Goal: Task Accomplishment & Management: Manage account settings

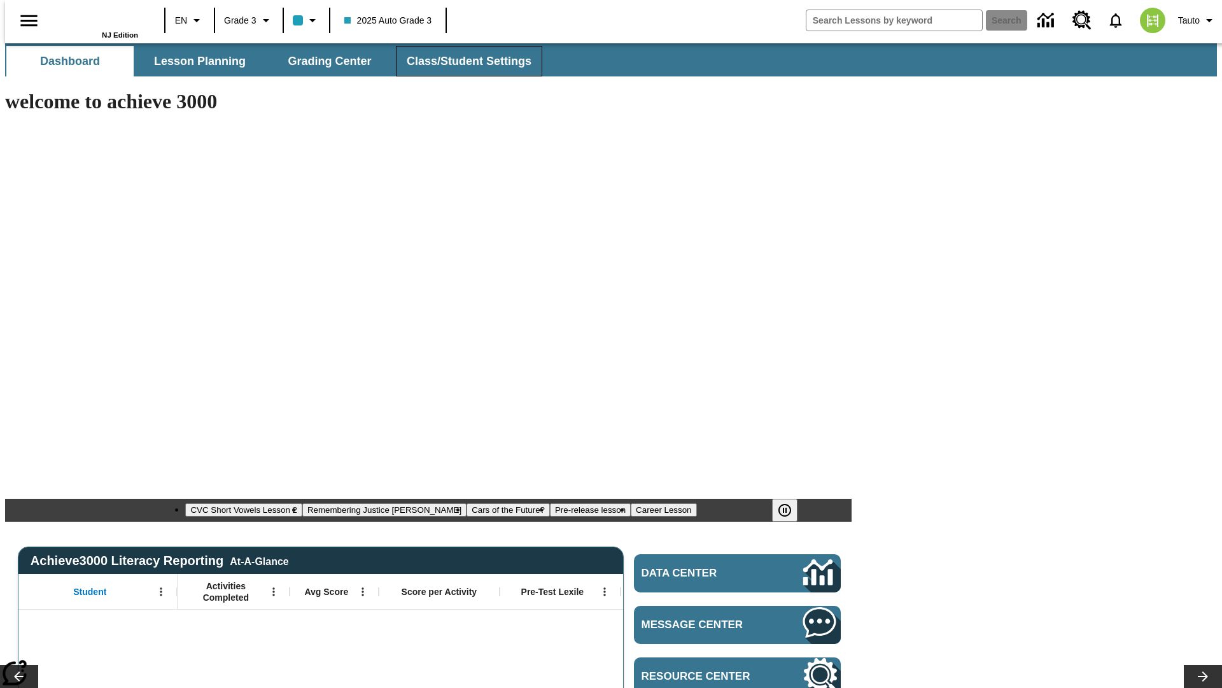
click at [463, 61] on span "Class/Student Settings" at bounding box center [469, 61] width 125 height 15
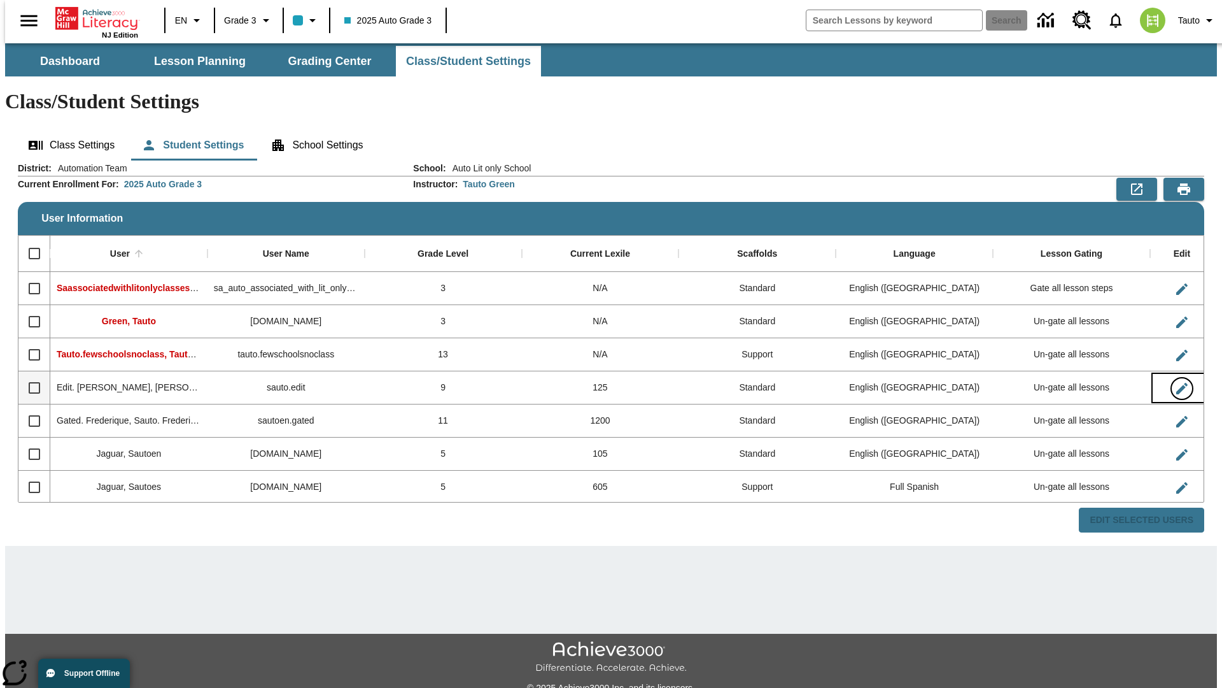
click at [1177, 383] on icon "Edit User" at bounding box center [1182, 388] width 11 height 11
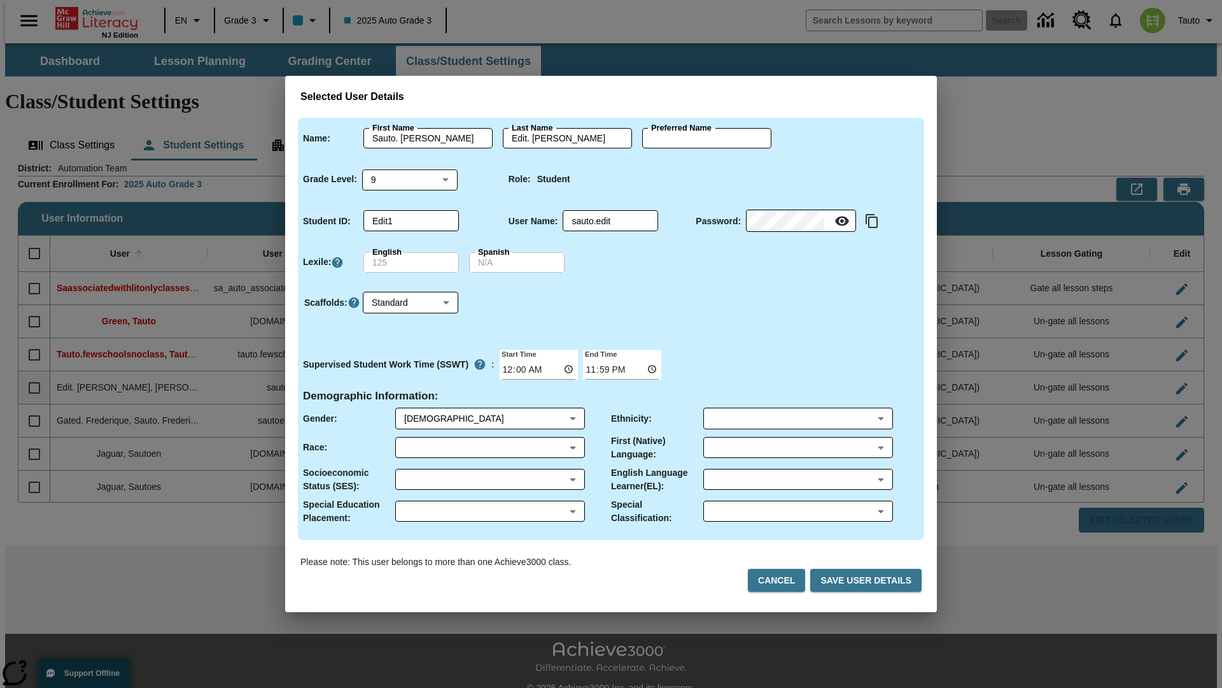
type input "Arielle"
click at [784, 580] on button "Cancel" at bounding box center [776, 581] width 57 height 24
click at [1177, 383] on icon "Edit User" at bounding box center [1182, 388] width 11 height 11
type input "Sauto. Arielle"
type input "Edit. Arielle"
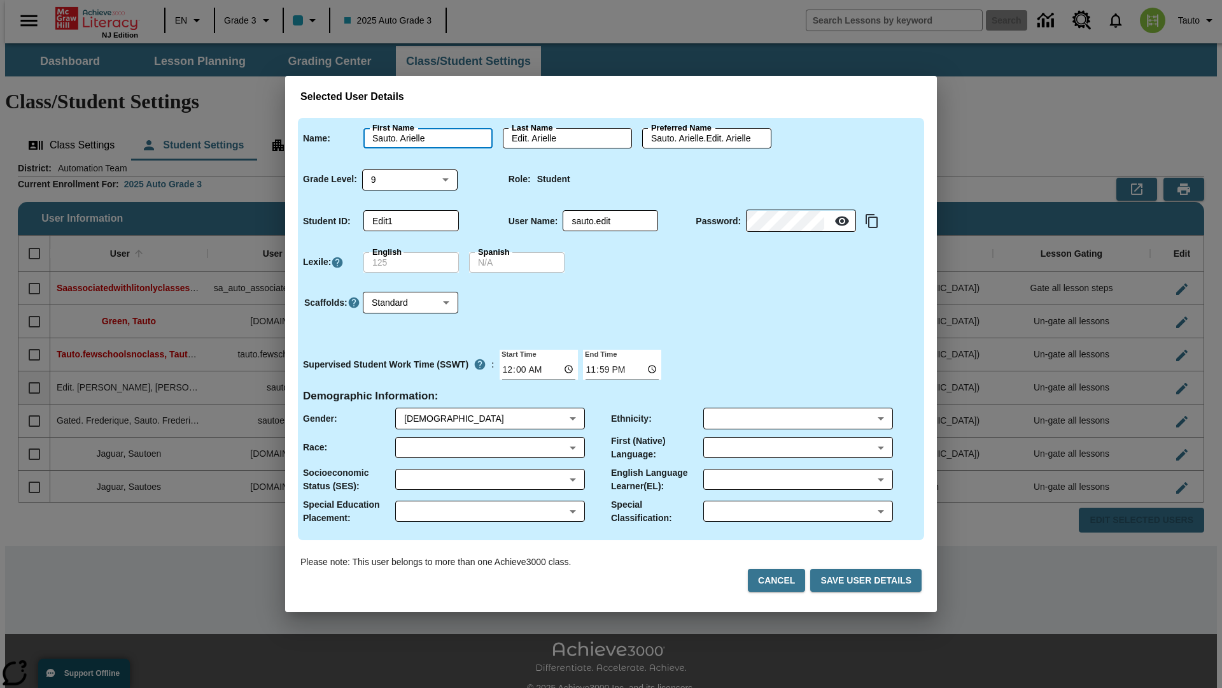
type input "Sauto. Arielle.Edit. Arielle"
click at [411, 179] on body "Skip to main content NJ Edition EN Grade 3 2025 Auto Grade 3 Search 0 Tauto Das…" at bounding box center [611, 379] width 1212 height 672
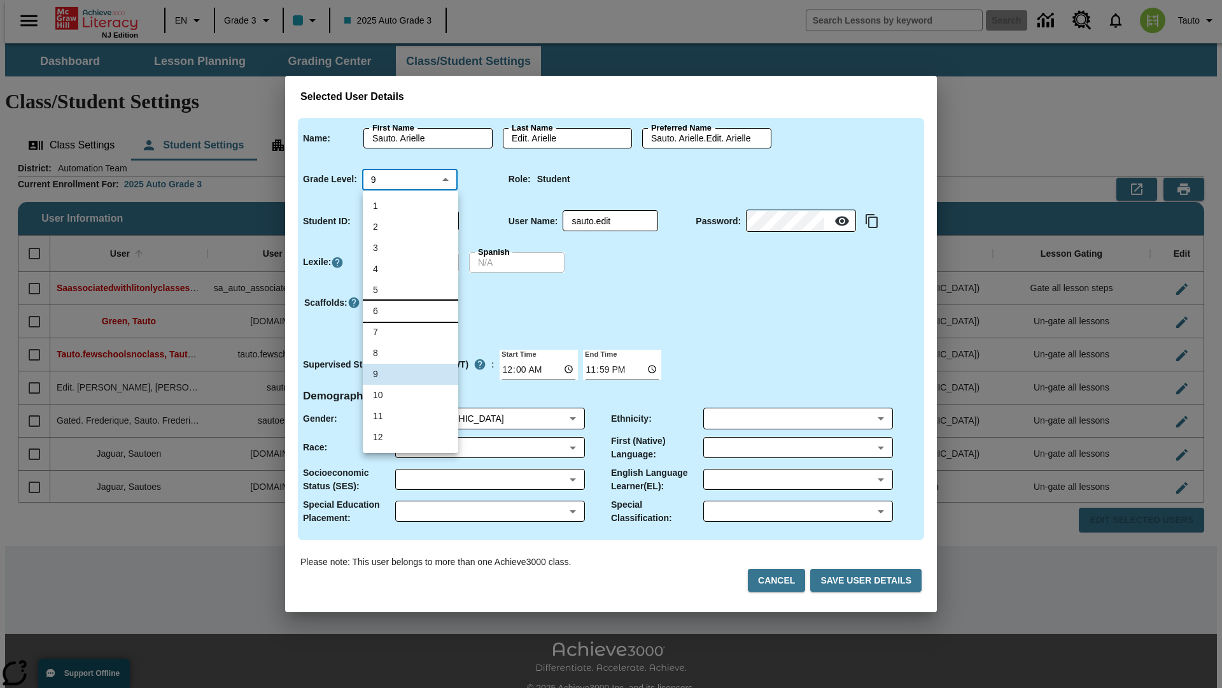
click at [411, 311] on li "6" at bounding box center [411, 311] width 96 height 21
type input "6"
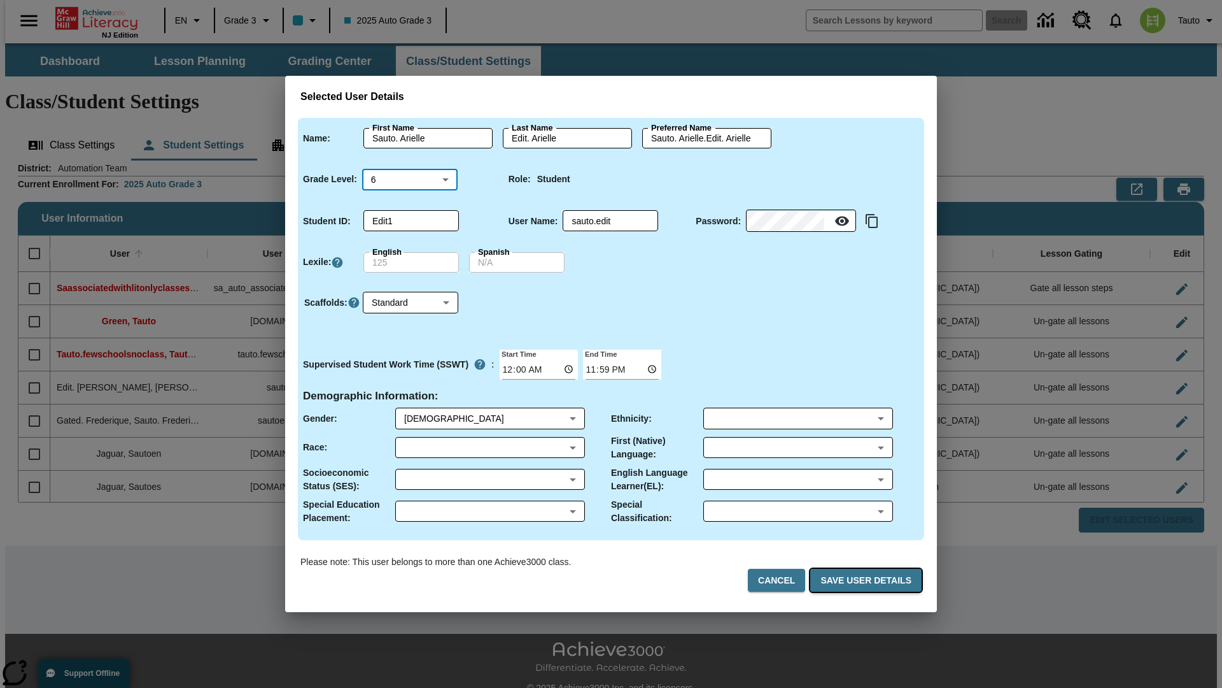
click at [869, 580] on button "Save User Details" at bounding box center [866, 581] width 111 height 24
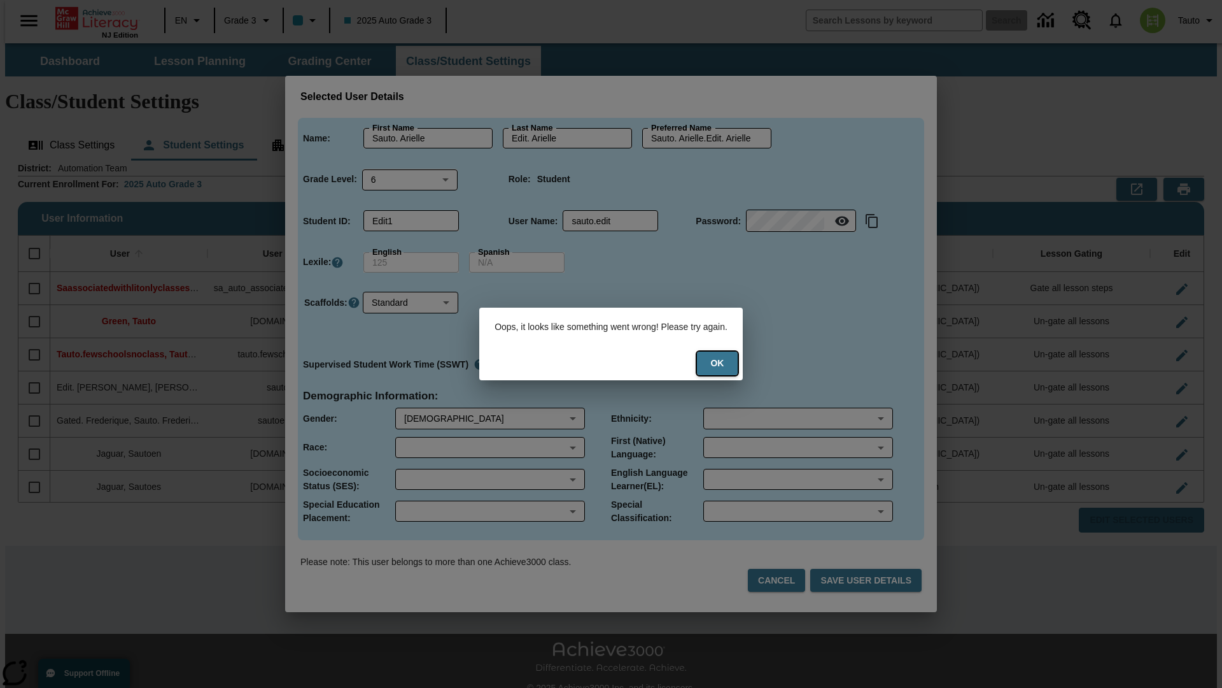
click at [722, 363] on button "Ok" at bounding box center [717, 363] width 41 height 24
